Goal: Task Accomplishment & Management: Complete application form

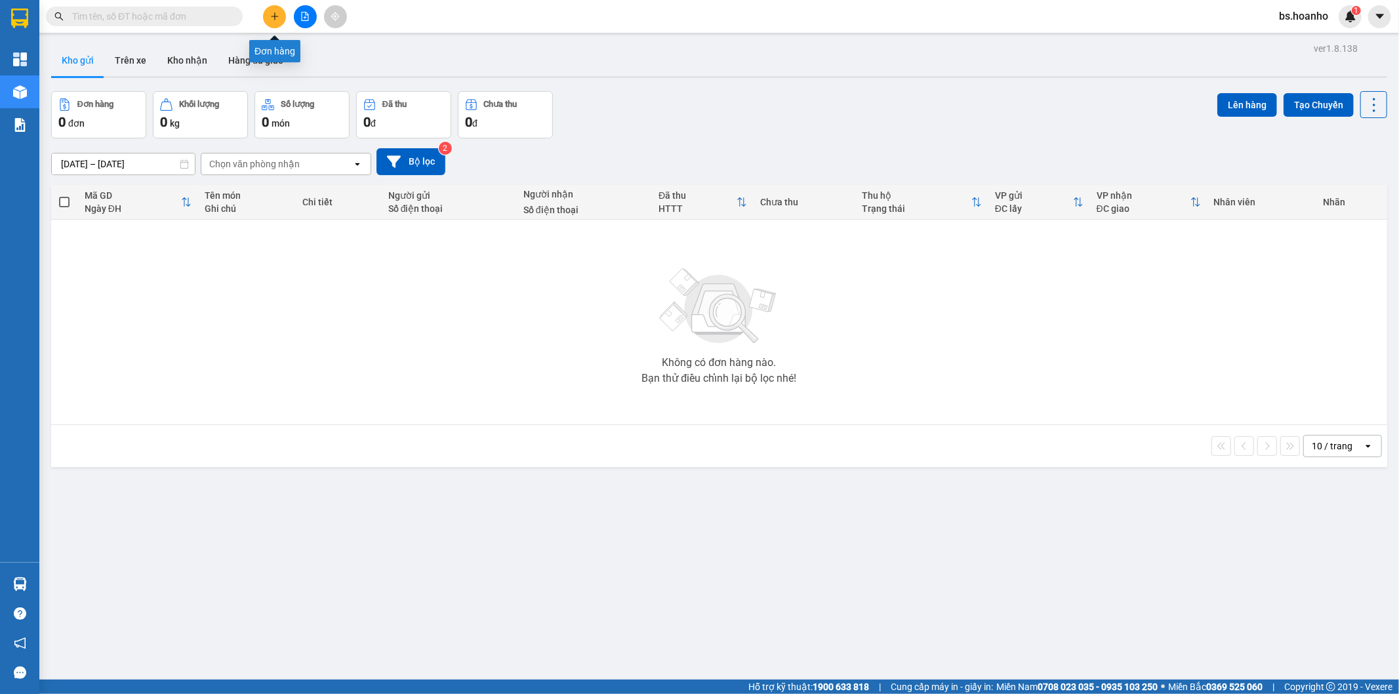
click at [275, 16] on icon "plus" at bounding box center [274, 16] width 7 height 1
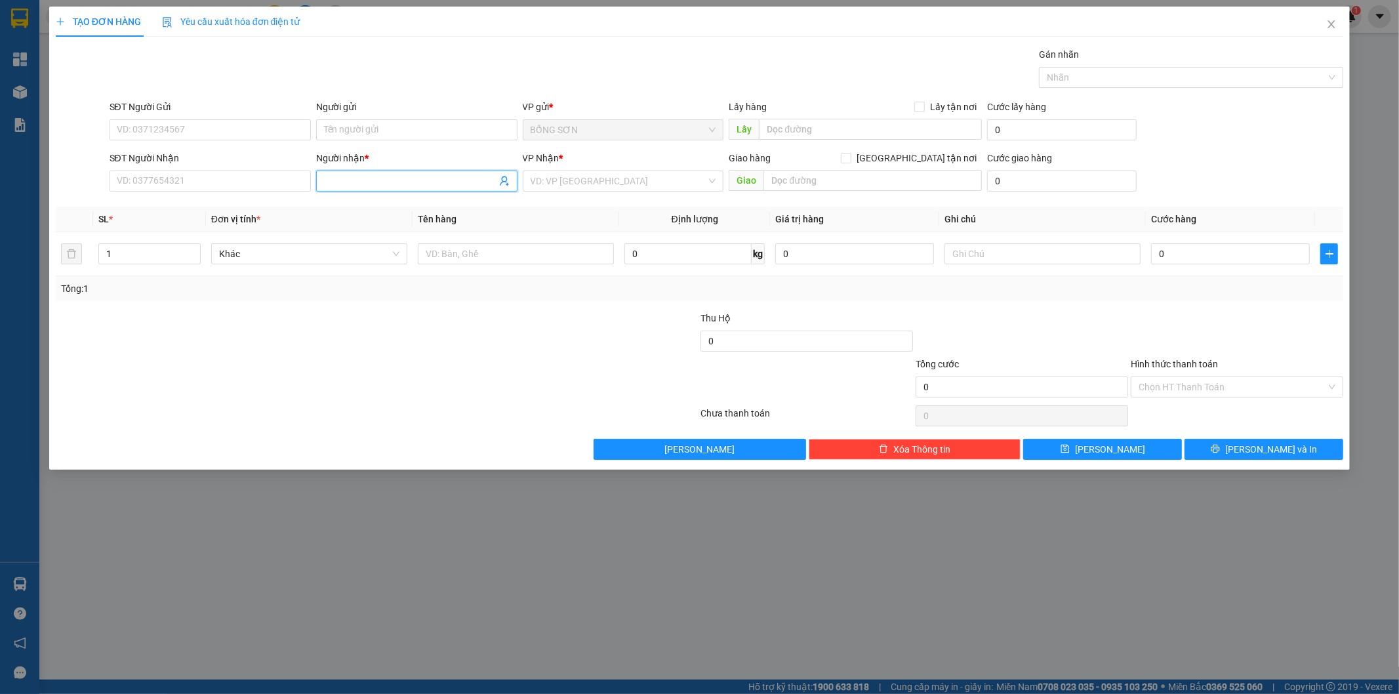
click at [390, 184] on input "Người nhận *" at bounding box center [410, 181] width 172 height 14
type input "HƯƠNG"
click at [223, 185] on input "SĐT Người Nhận" at bounding box center [210, 181] width 201 height 21
type input "0931837768"
click at [560, 177] on input "search" at bounding box center [619, 181] width 176 height 20
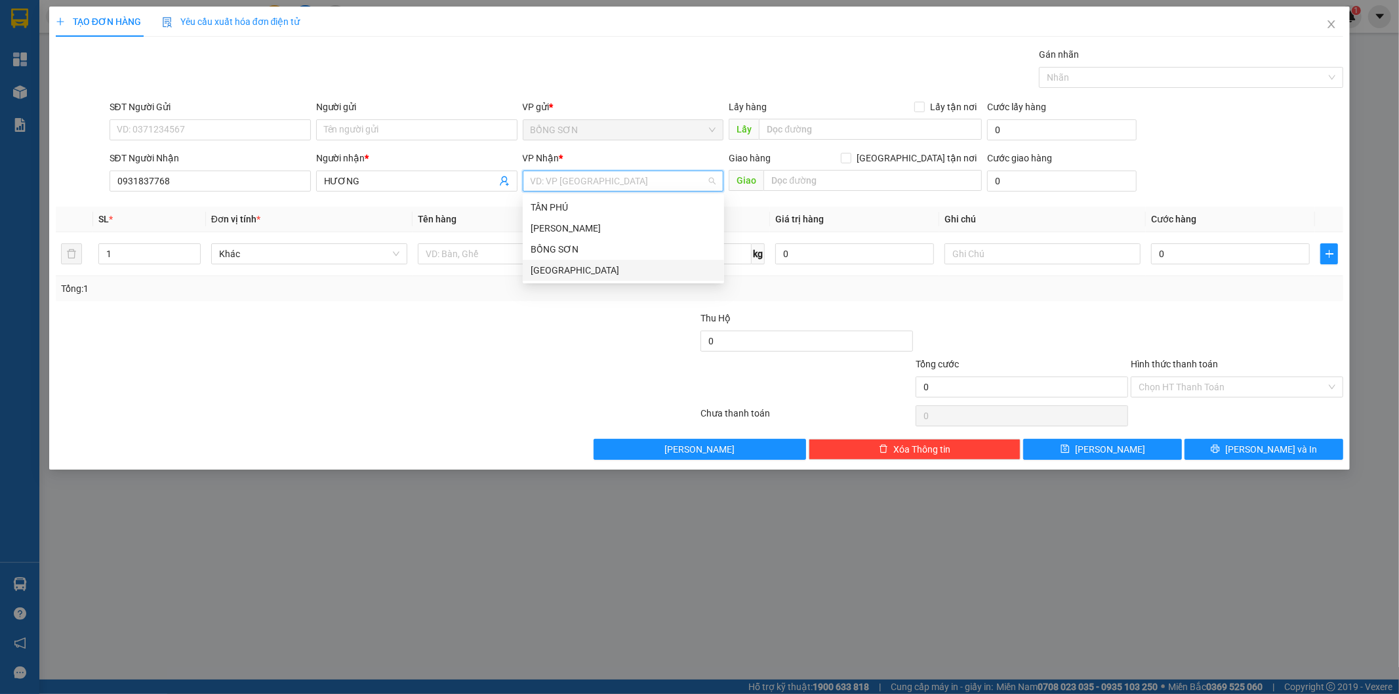
click at [588, 269] on div "[GEOGRAPHIC_DATA]" at bounding box center [624, 270] width 186 height 14
click at [850, 157] on input "[GEOGRAPHIC_DATA] tận nơi" at bounding box center [845, 157] width 9 height 9
checkbox input "true"
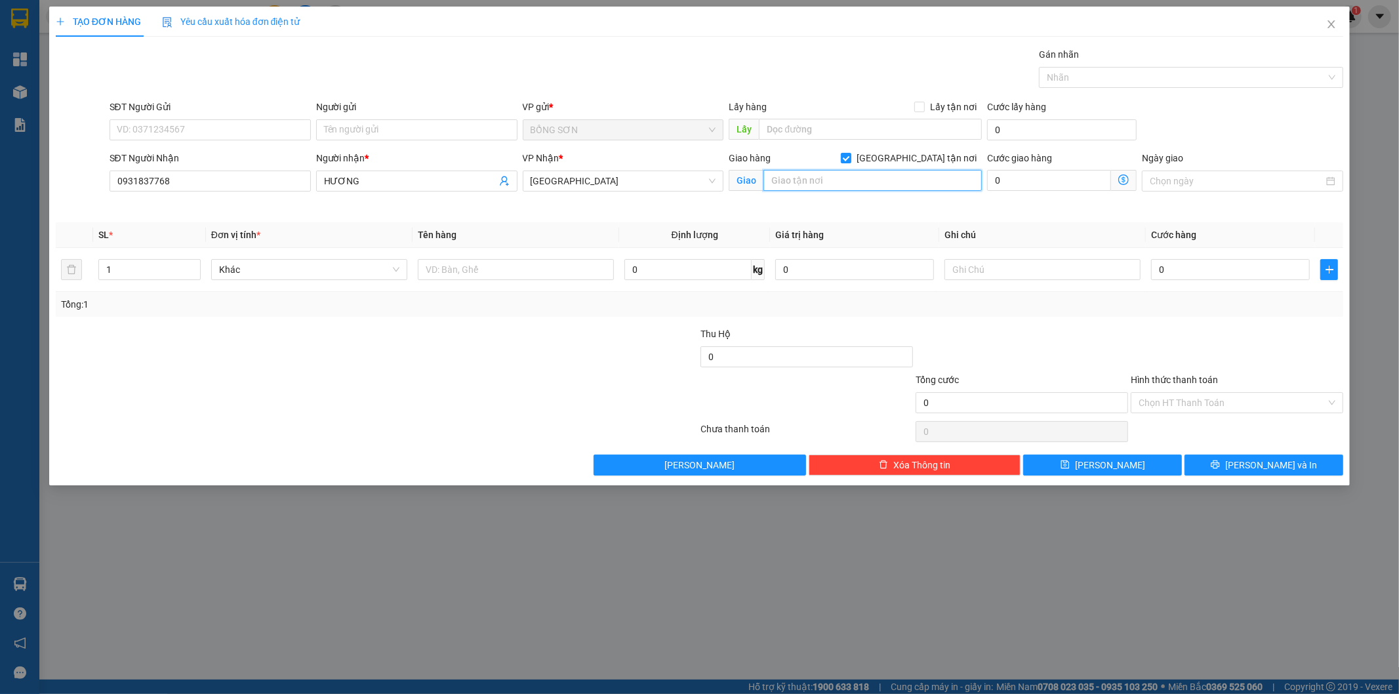
click at [903, 176] on input "text" at bounding box center [872, 180] width 218 height 21
type input "CC THEMOMNING STAR 57 QUỐC LỘ P26 BÌNH THẠNH"
click at [1268, 467] on span "[PERSON_NAME] và In" at bounding box center [1271, 465] width 92 height 14
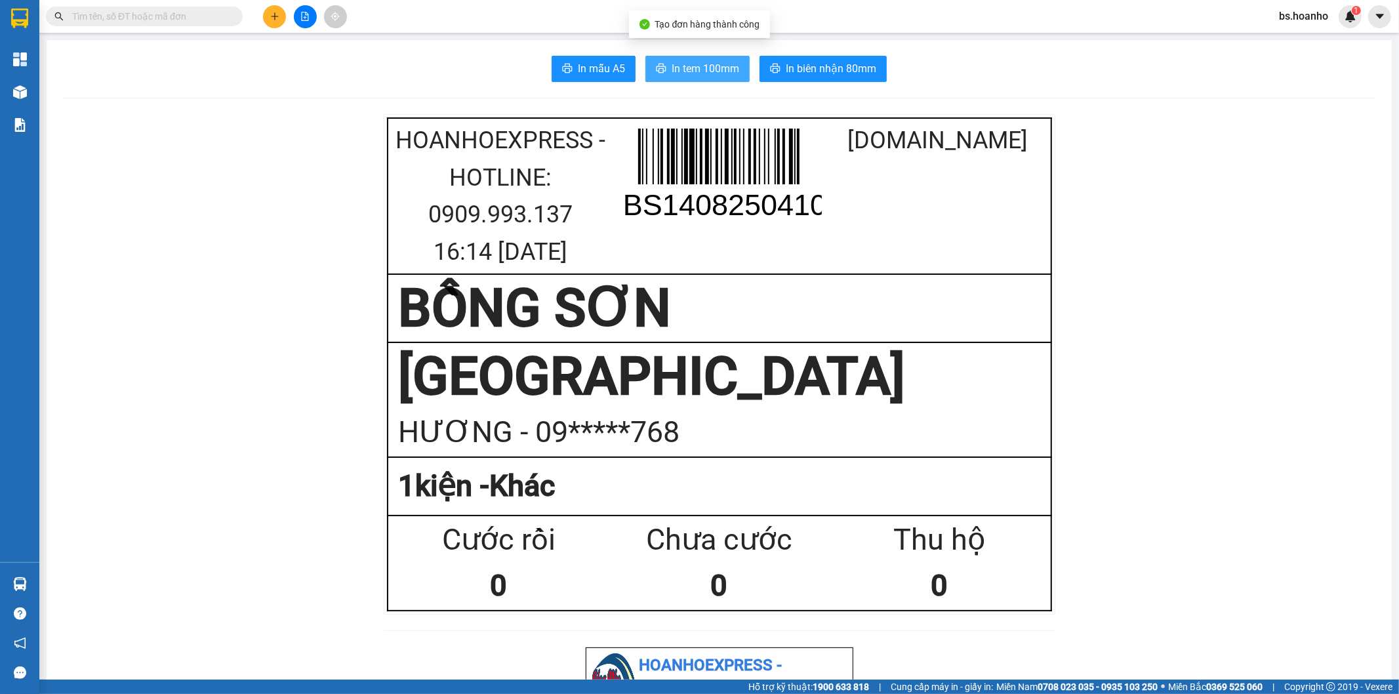
click at [723, 59] on button "In tem 100mm" at bounding box center [697, 69] width 104 height 26
click at [712, 70] on span "In tem 100mm" at bounding box center [706, 68] width 68 height 16
click at [708, 69] on span "In tem 100mm" at bounding box center [706, 68] width 68 height 16
click at [699, 71] on span "In tem 100mm" at bounding box center [706, 68] width 68 height 16
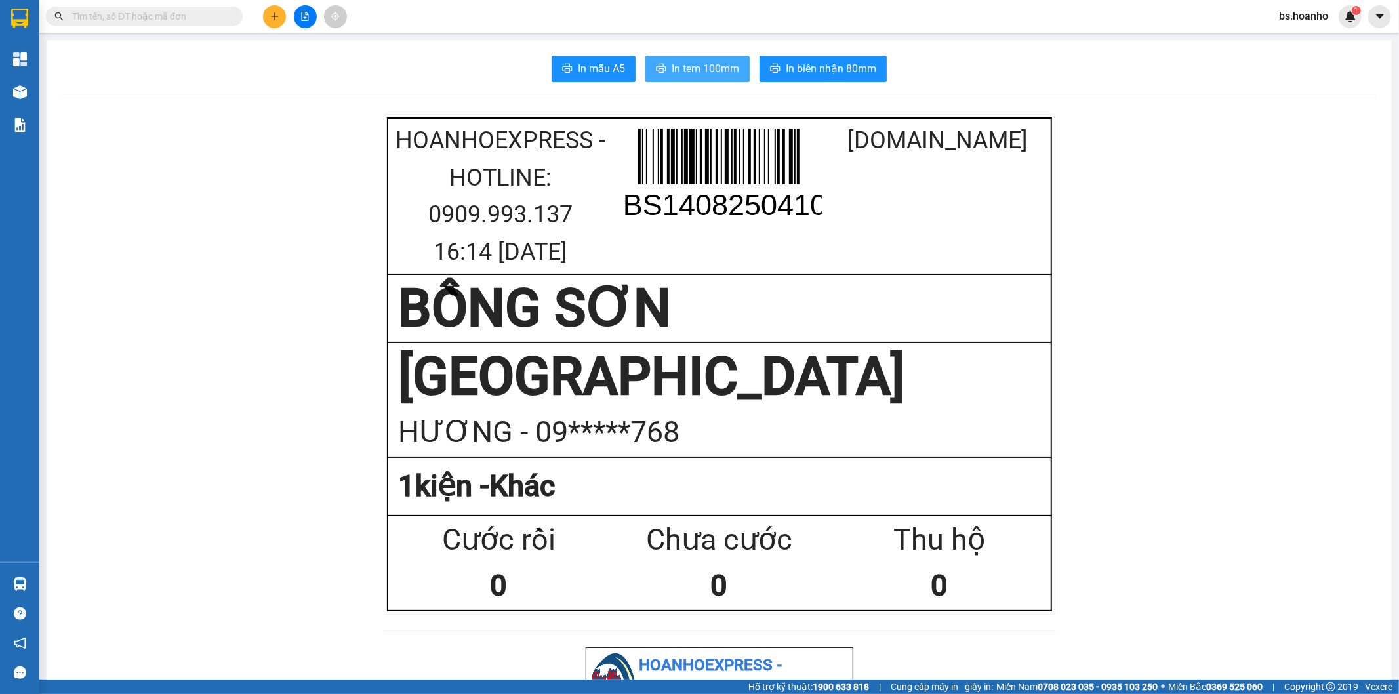
click at [699, 71] on span "In tem 100mm" at bounding box center [706, 68] width 68 height 16
click at [699, 70] on span "In tem 100mm" at bounding box center [706, 68] width 68 height 16
click at [277, 20] on icon "plus" at bounding box center [274, 16] width 9 height 9
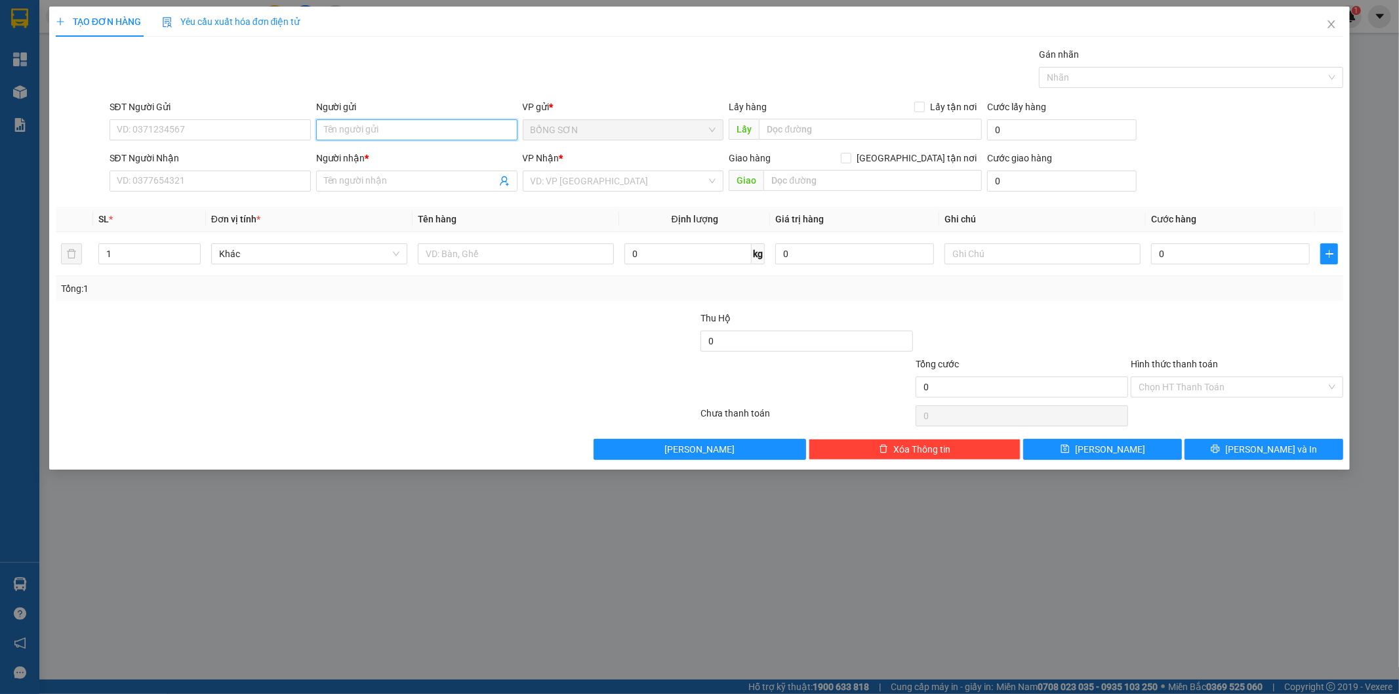
click at [420, 134] on input "Người gửi" at bounding box center [416, 129] width 201 height 21
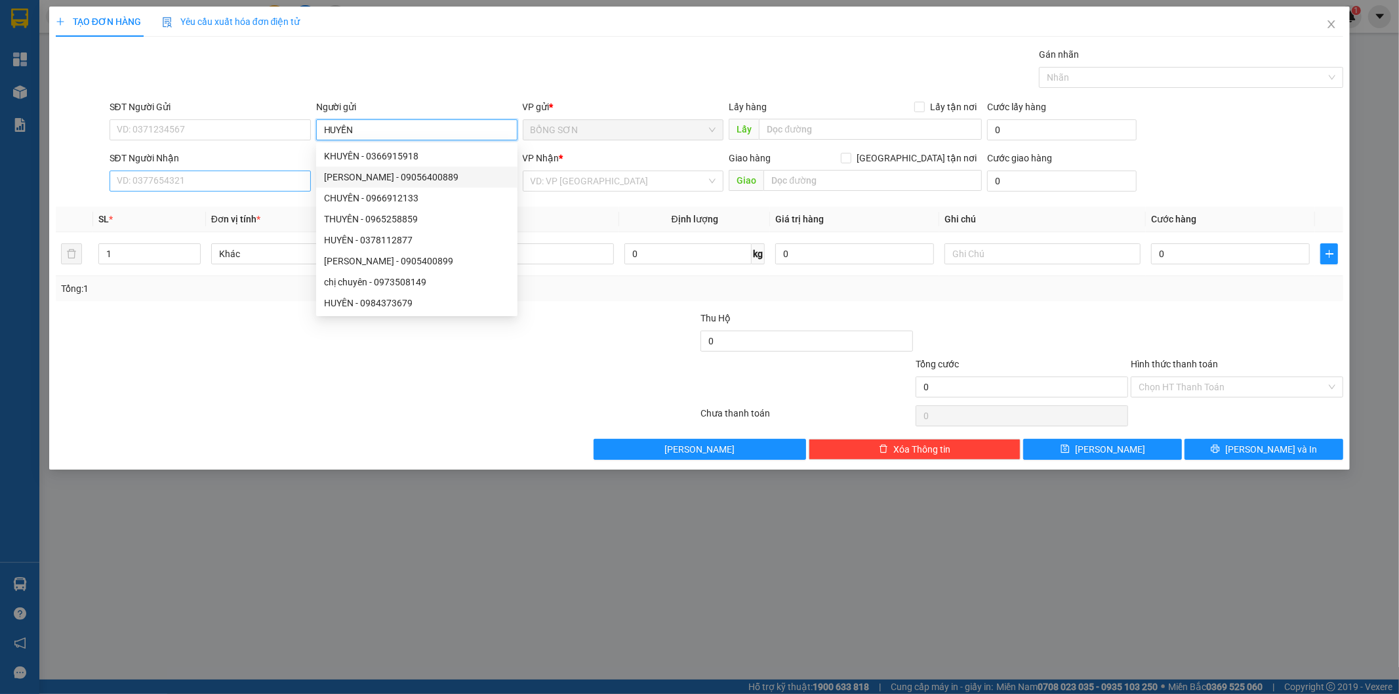
type input "HUYỀN"
click at [279, 178] on input "SĐT Người Nhận" at bounding box center [210, 181] width 201 height 21
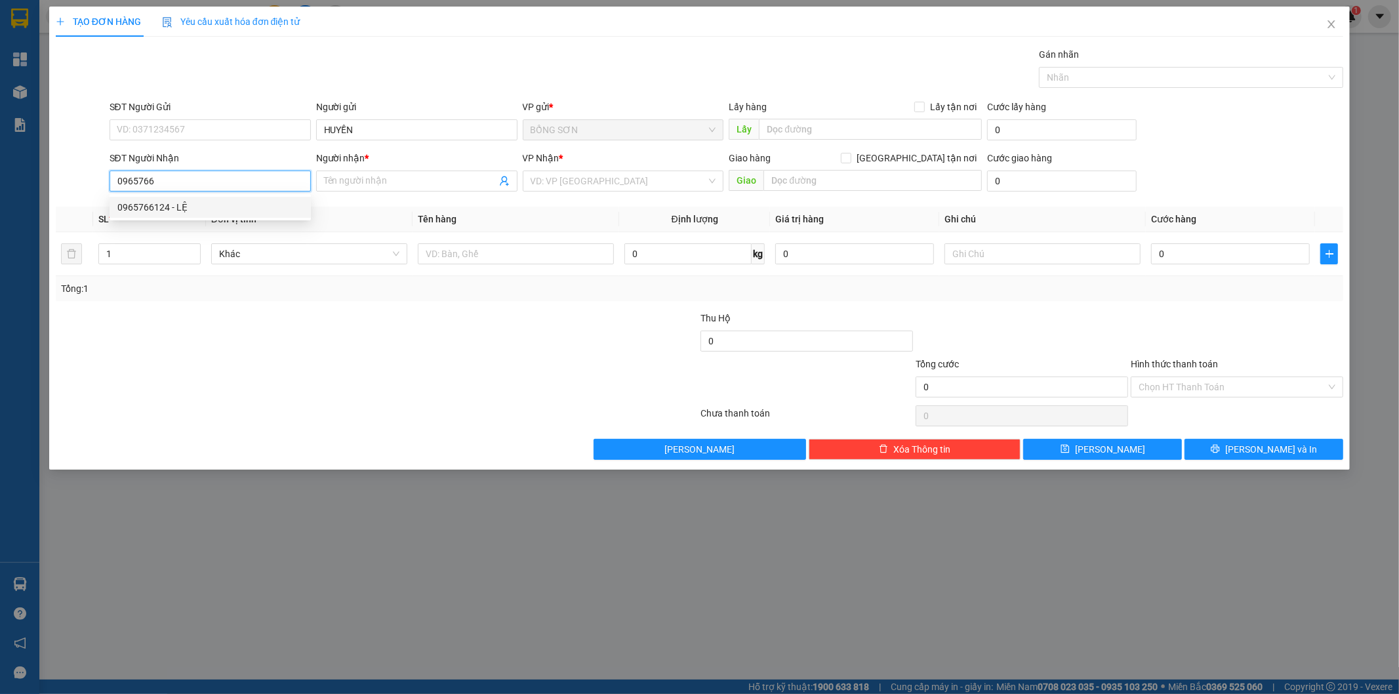
click at [291, 212] on div "0965766124 - LỆ" at bounding box center [210, 207] width 186 height 14
type input "0965766124"
type input "LỆ"
click at [676, 186] on span "[GEOGRAPHIC_DATA]" at bounding box center [624, 181] width 186 height 20
type input "0965766124"
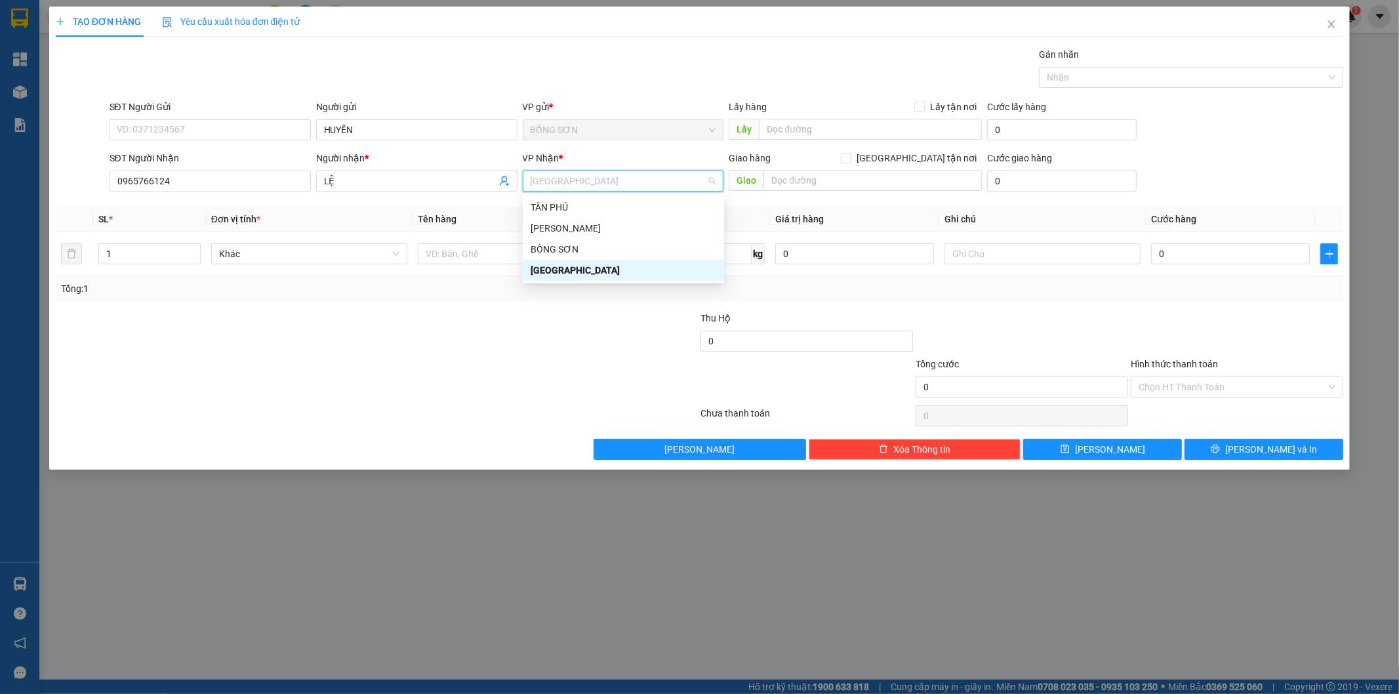
click at [656, 265] on div "[GEOGRAPHIC_DATA]" at bounding box center [624, 270] width 186 height 14
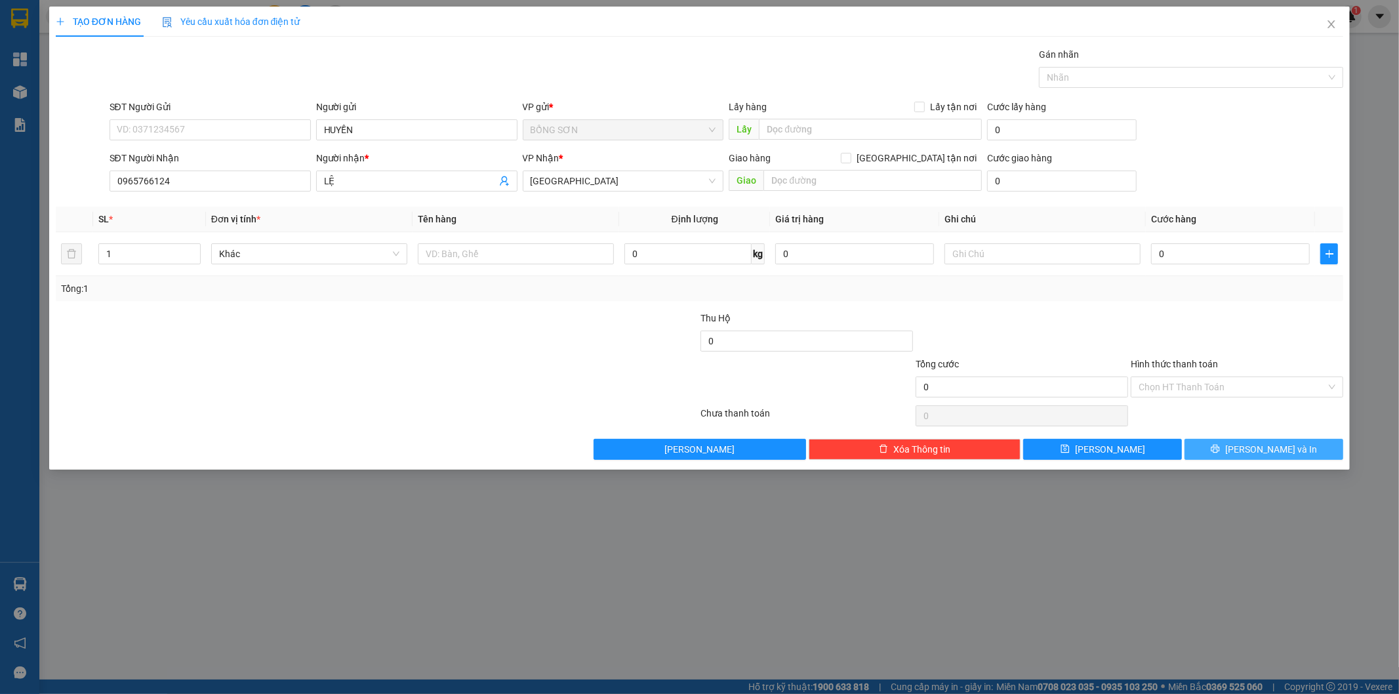
click at [1287, 453] on span "[PERSON_NAME] và In" at bounding box center [1271, 449] width 92 height 14
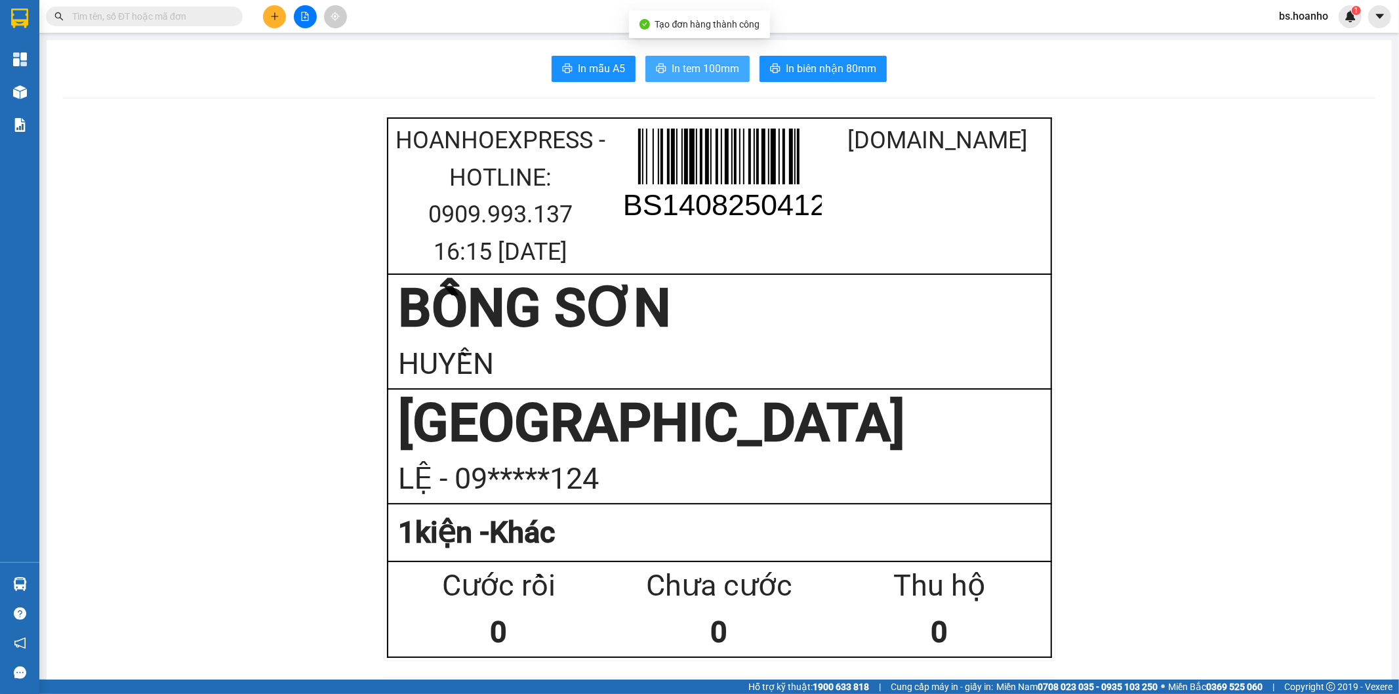
click at [679, 67] on span "In tem 100mm" at bounding box center [706, 68] width 68 height 16
